Goal: Task Accomplishment & Management: Use online tool/utility

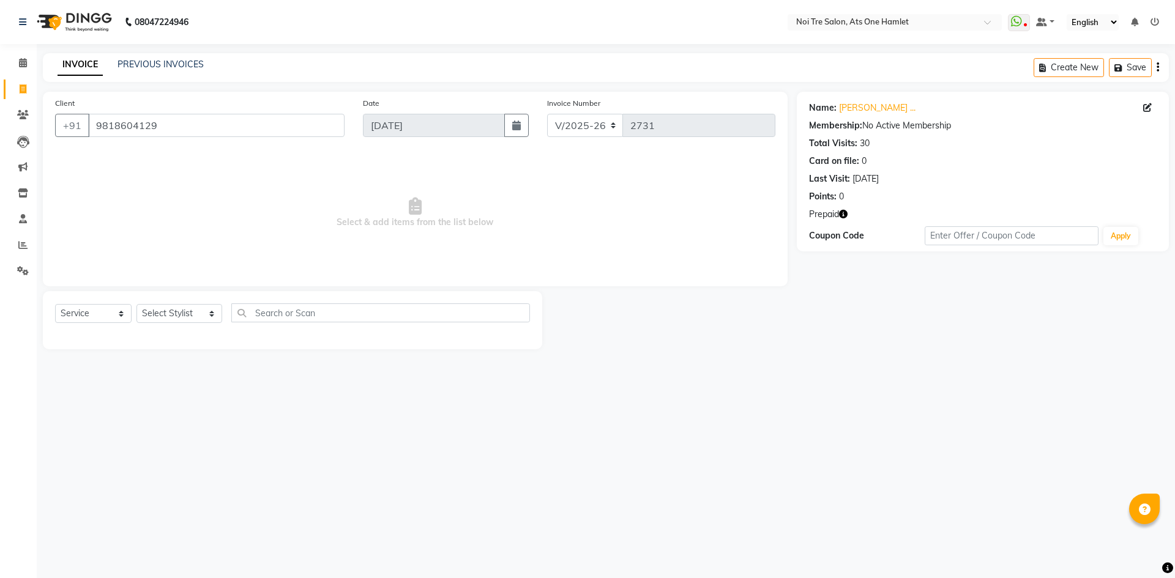
select select "5096"
select select "service"
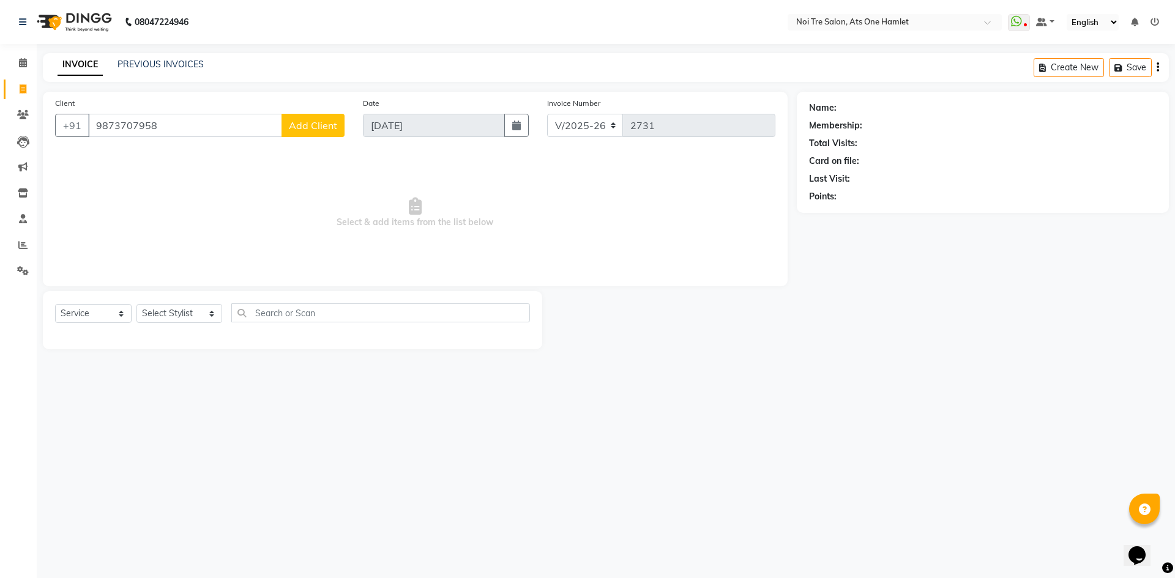
click at [211, 129] on input "9873707958" at bounding box center [185, 125] width 194 height 23
type input "987370795"
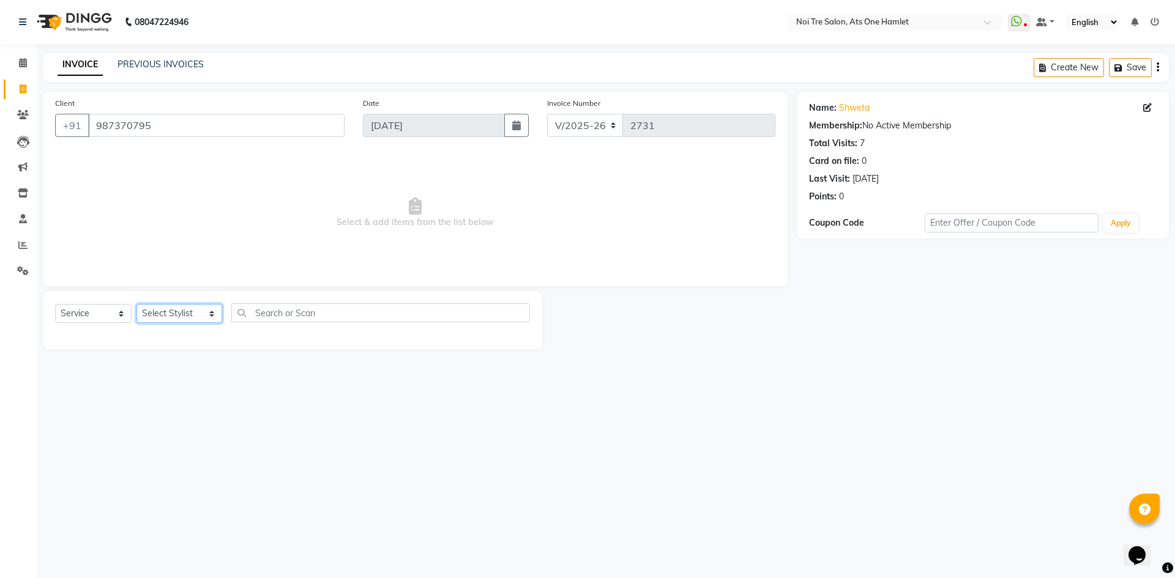
click at [160, 315] on select "Select Stylist [PERSON_NAME] [PERSON_NAME] [PERSON_NAME] [PERSON_NAME] 104 [PER…" at bounding box center [179, 313] width 86 height 19
select select "32220"
drag, startPoint x: 333, startPoint y: 312, endPoint x: 323, endPoint y: 269, distance: 43.9
click at [333, 312] on input "text" at bounding box center [380, 313] width 299 height 19
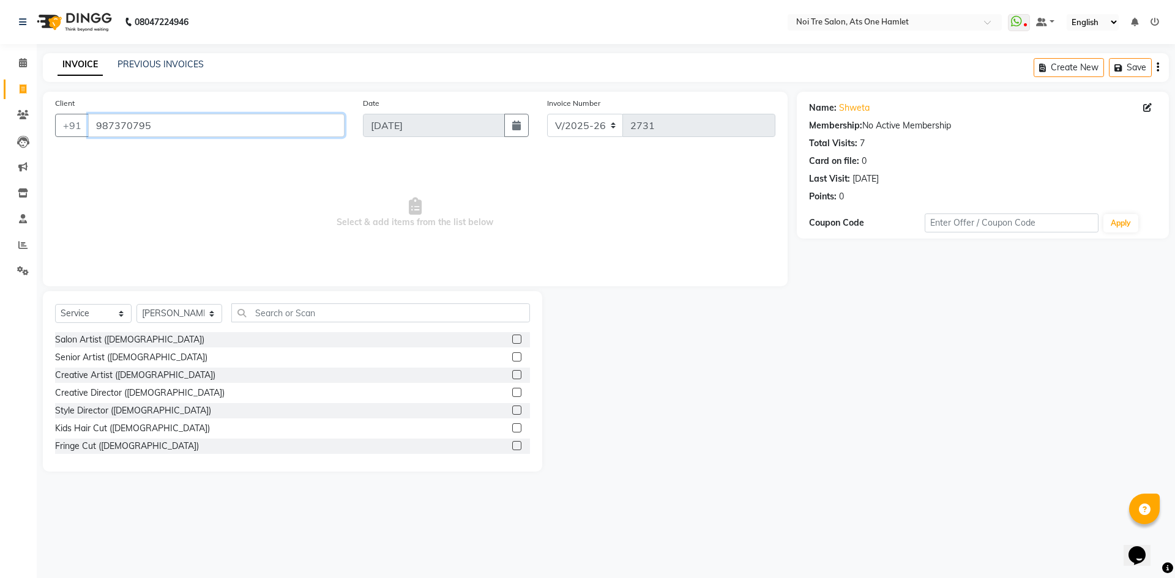
click at [256, 122] on input "987370795" at bounding box center [216, 125] width 256 height 23
click at [195, 123] on input "9873707958" at bounding box center [185, 125] width 194 height 23
drag, startPoint x: 195, startPoint y: 123, endPoint x: 86, endPoint y: 132, distance: 109.9
click at [86, 132] on div "[PHONE_NUMBER]" at bounding box center [199, 125] width 289 height 23
paste input "8"
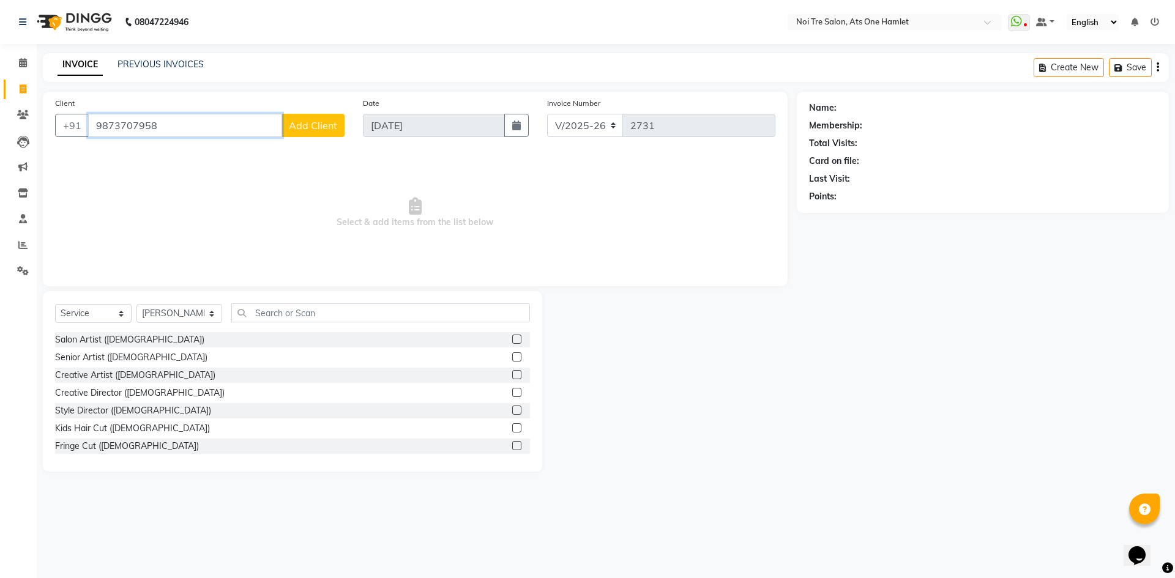
type input "987370795"
click at [211, 177] on span "Select & add items from the list below" at bounding box center [415, 216] width 720 height 122
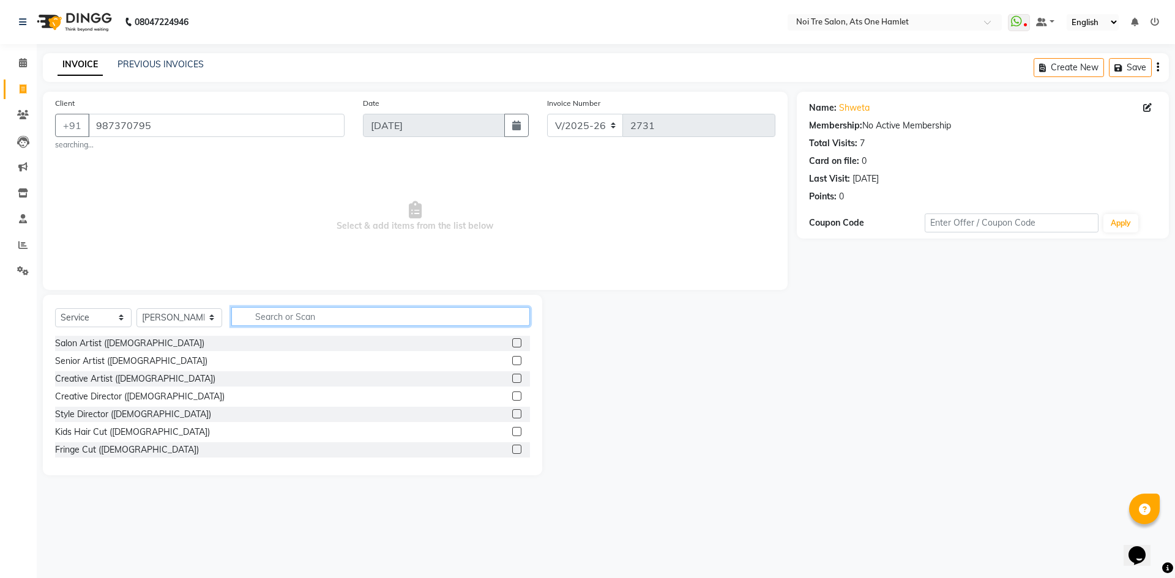
click at [231, 315] on input "text" at bounding box center [380, 316] width 299 height 19
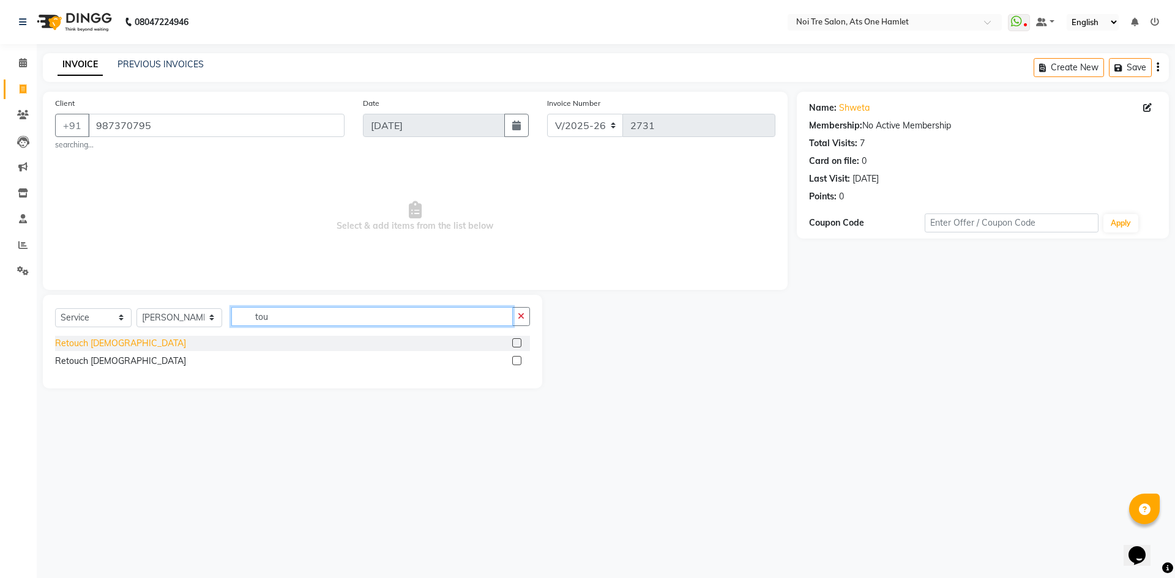
type input "tou"
click at [114, 345] on div "Retouch [DEMOGRAPHIC_DATA]" at bounding box center [120, 343] width 131 height 13
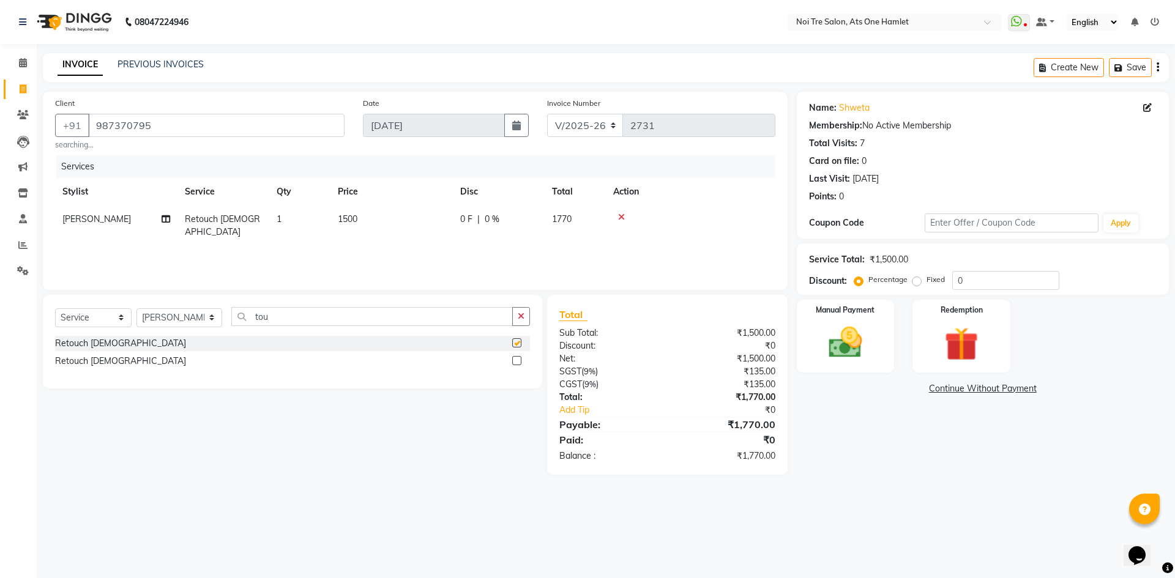
checkbox input "false"
click at [845, 357] on img at bounding box center [845, 343] width 57 height 40
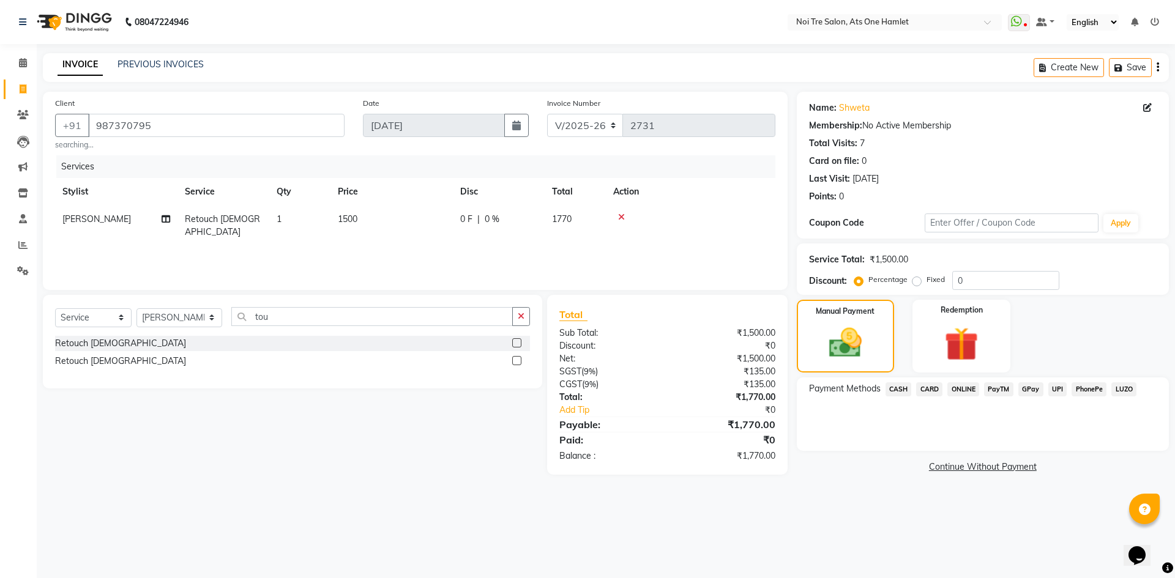
click at [911, 397] on div "CARD" at bounding box center [926, 391] width 31 height 17
click at [908, 394] on span "CASH" at bounding box center [899, 390] width 26 height 14
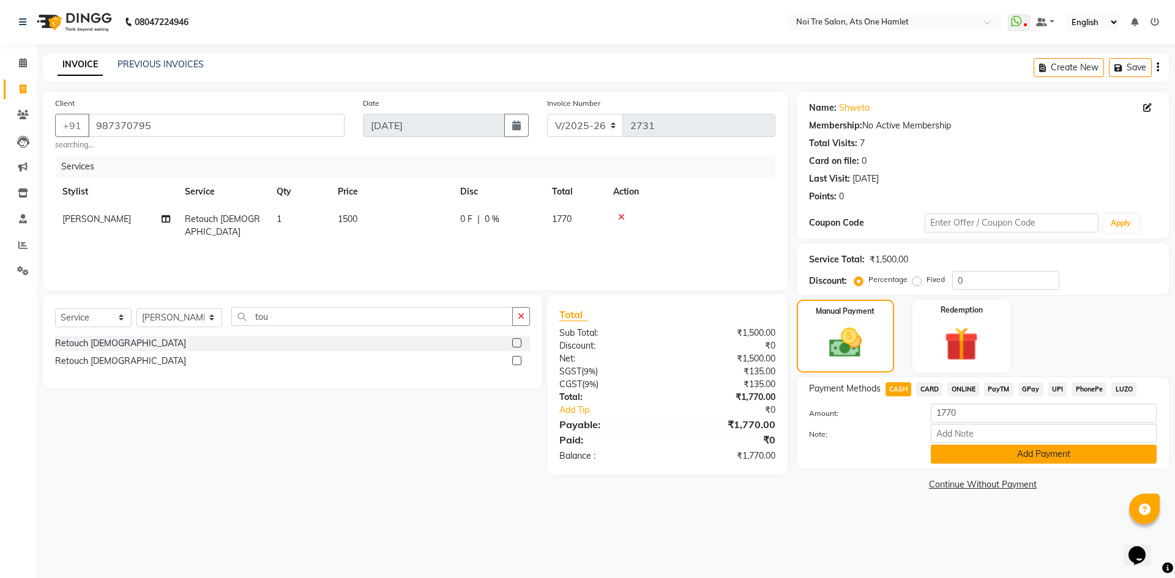
click at [940, 452] on button "Add Payment" at bounding box center [1044, 454] width 226 height 19
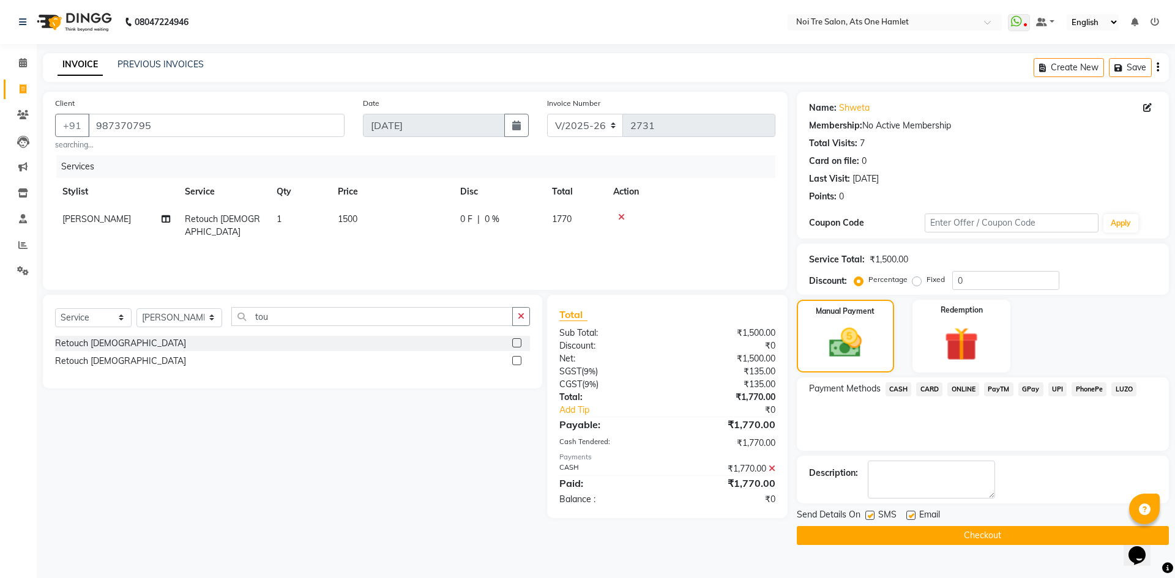
click at [960, 529] on button "Checkout" at bounding box center [983, 535] width 372 height 19
